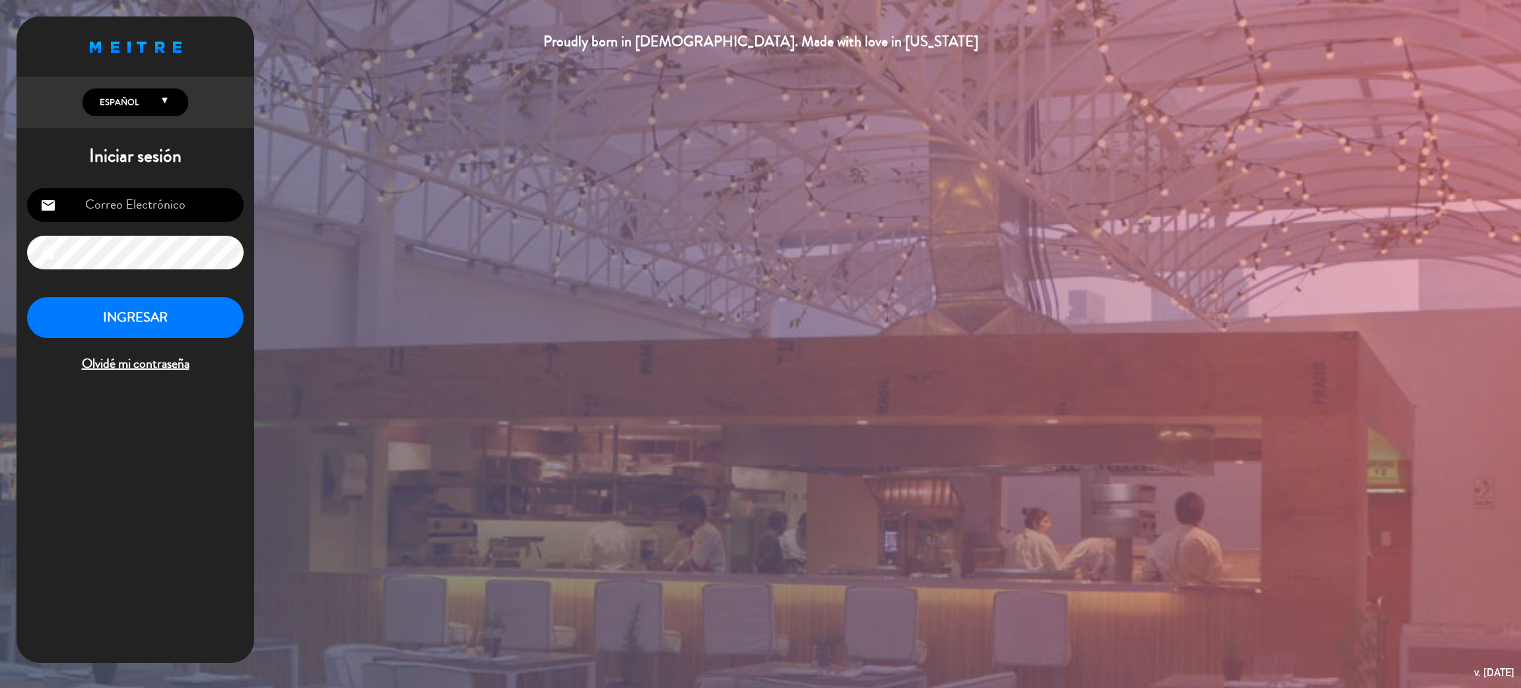
type input "[EMAIL_ADDRESS][DOMAIN_NAME]"
click at [221, 307] on button "INGRESAR" at bounding box center [135, 318] width 217 height 42
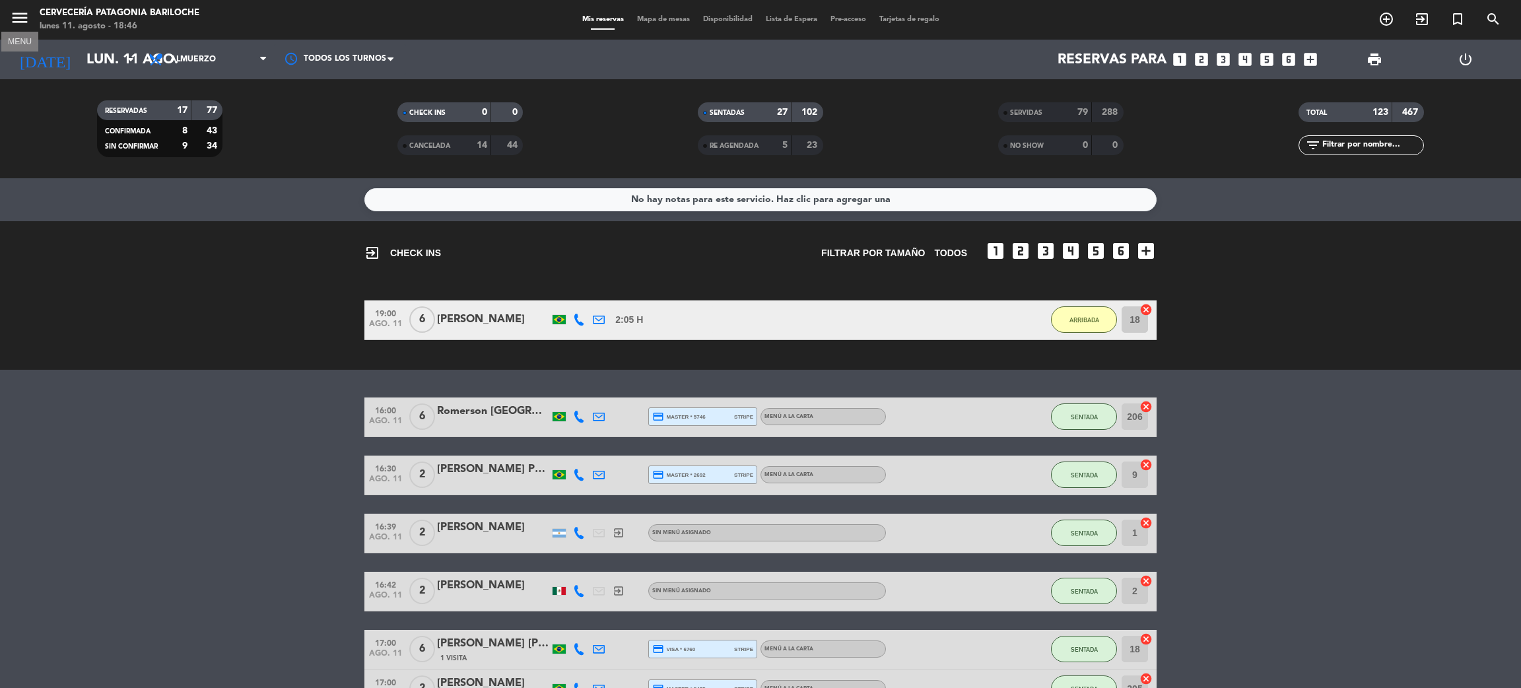
click at [22, 18] on icon "menu" at bounding box center [20, 18] width 20 height 20
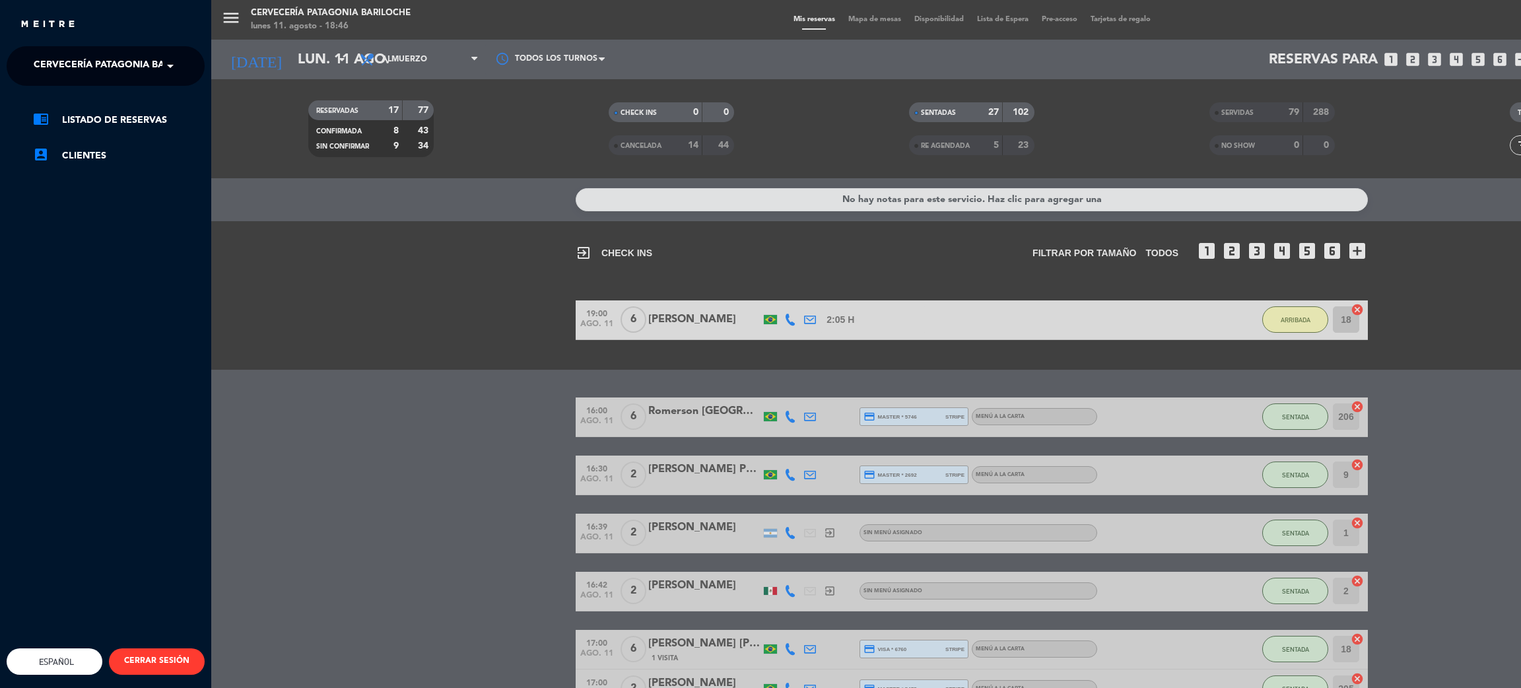
click at [176, 63] on span at bounding box center [173, 66] width 22 height 28
click at [175, 120] on div "Experiencia Tour Cervecero" at bounding box center [105, 122] width 197 height 20
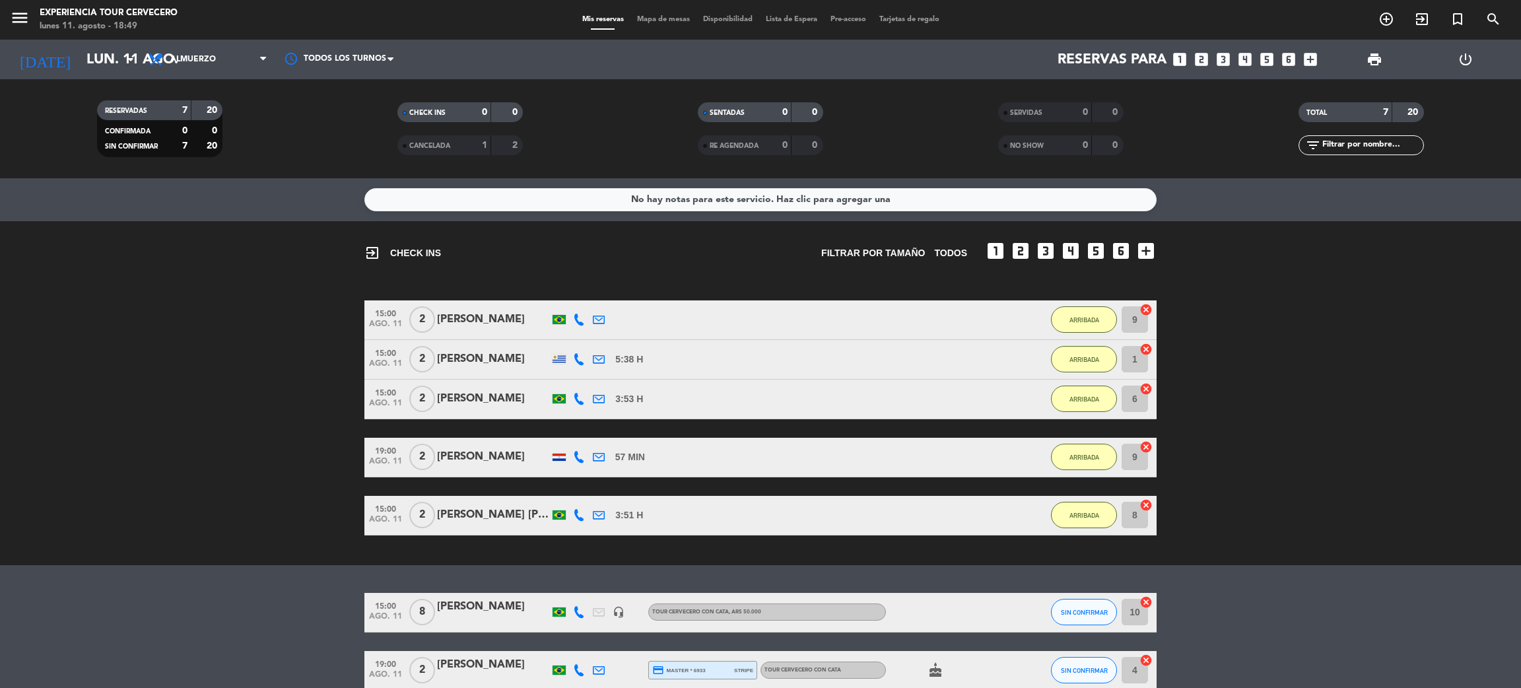
scroll to position [67, 0]
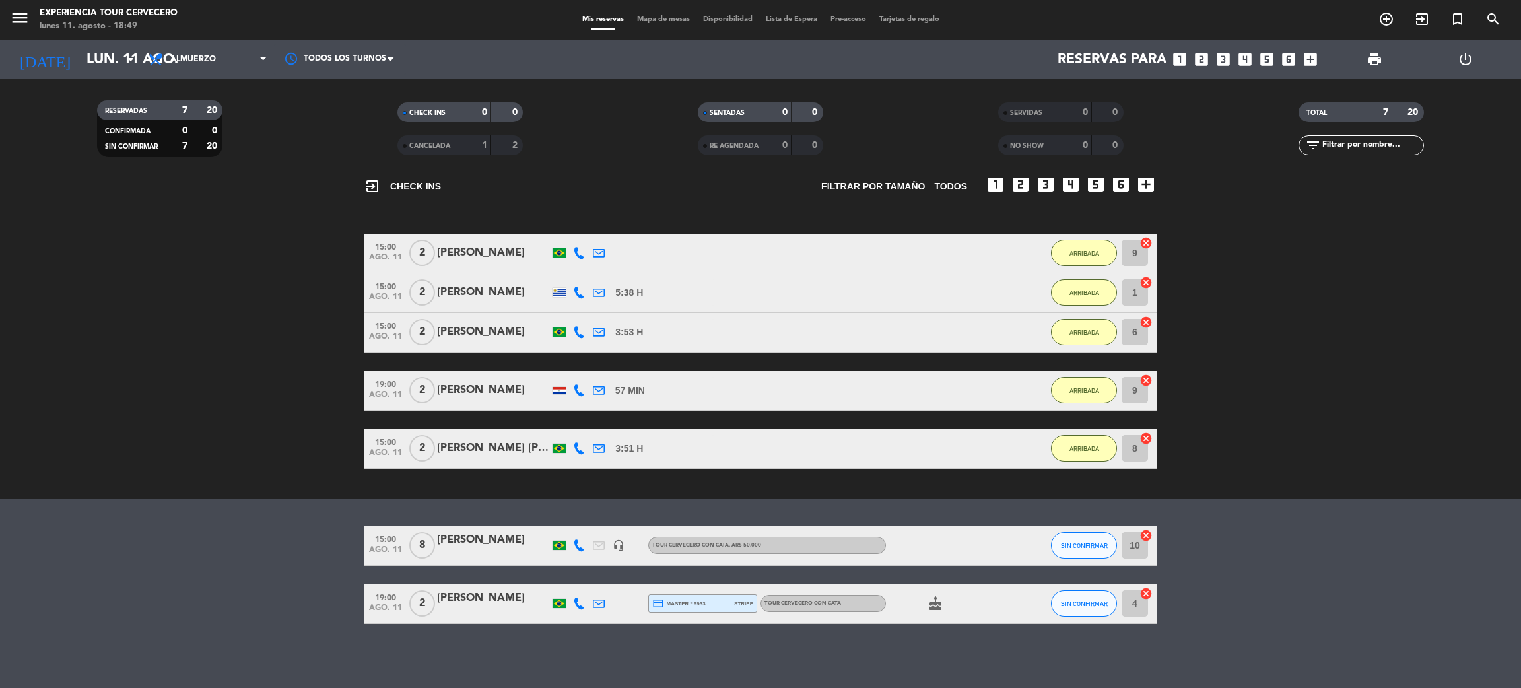
click at [635, 390] on span "57 MIN" at bounding box center [630, 390] width 30 height 15
click at [267, 547] on bookings-row "15:00 ago. 11 8 [PERSON_NAME] headset_mic Tour cervecero con cata , ARS 50.000 …" at bounding box center [760, 575] width 1521 height 98
